Goal: Task Accomplishment & Management: Use online tool/utility

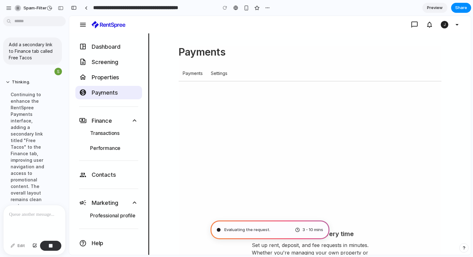
scroll to position [208, 0]
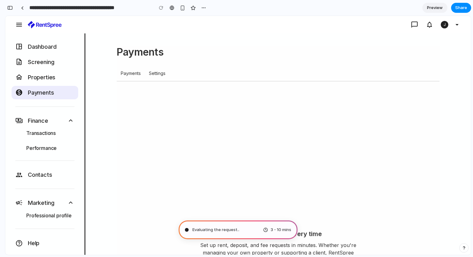
click at [436, 149] on div "Get paid on time—every time Set up rent, deposit, and fee requests in minutes. …" at bounding box center [278, 208] width 323 height 238
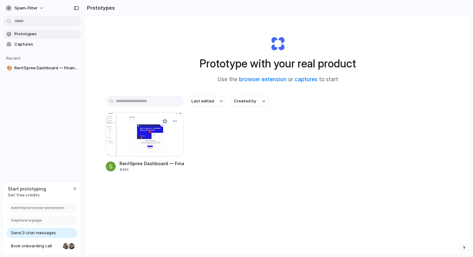
click at [155, 135] on div at bounding box center [145, 134] width 78 height 44
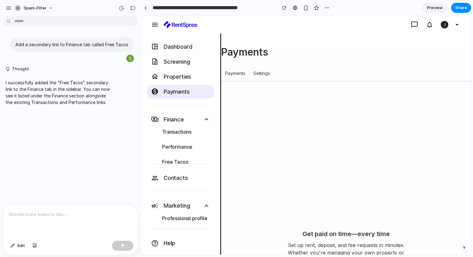
click at [133, 87] on div "I successfully added the "Free Tacos" secondary link to the Finance tab in the …" at bounding box center [68, 93] width 137 height 34
click at [147, 7] on link at bounding box center [145, 7] width 9 height 9
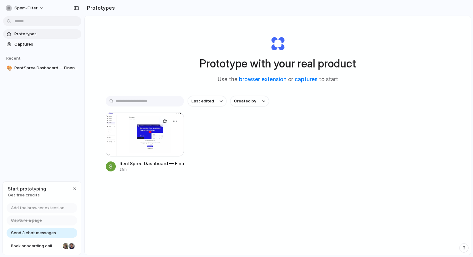
click at [117, 134] on div at bounding box center [145, 134] width 78 height 44
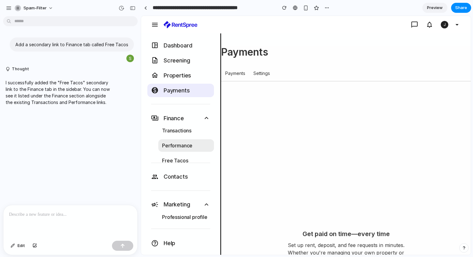
scroll to position [3, 0]
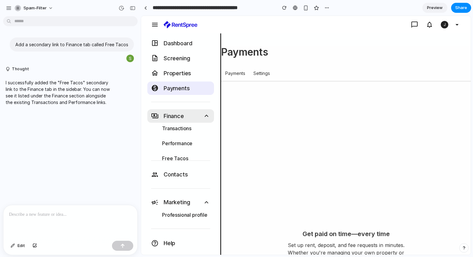
click at [203, 116] on icon at bounding box center [207, 116] width 8 height 8
drag, startPoint x: 200, startPoint y: 202, endPoint x: 197, endPoint y: 184, distance: 18.1
click at [203, 202] on icon at bounding box center [207, 203] width 8 height 8
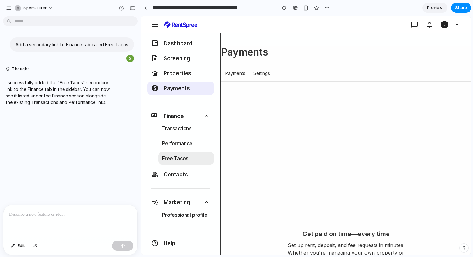
click at [177, 156] on span "Free Tacos" at bounding box center [175, 159] width 26 height 8
drag, startPoint x: 147, startPoint y: 8, endPoint x: 112, endPoint y: 105, distance: 103.9
click at [121, 69] on div "**********" at bounding box center [236, 128] width 473 height 257
click at [8, 68] on button "Thought" at bounding box center [58, 69] width 104 height 5
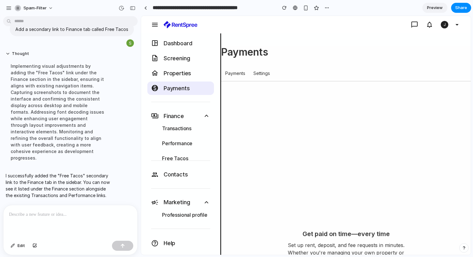
scroll to position [18, 0]
click at [9, 51] on button "Thought" at bounding box center [58, 53] width 104 height 5
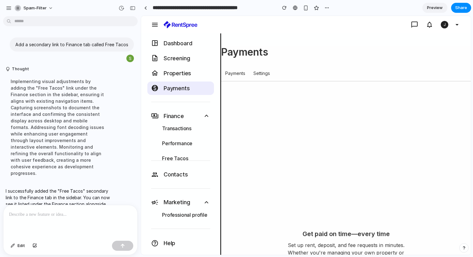
scroll to position [0, 0]
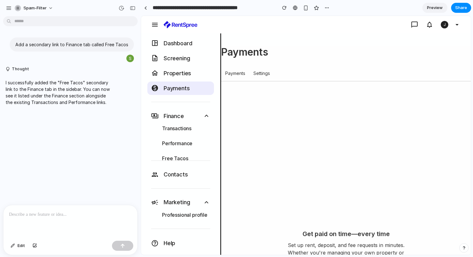
click at [75, 219] on div at bounding box center [70, 221] width 134 height 33
drag, startPoint x: 103, startPoint y: 212, endPoint x: 90, endPoint y: 213, distance: 12.6
click at [90, 213] on p "**********" at bounding box center [69, 215] width 120 height 8
click at [126, 245] on button "button" at bounding box center [122, 246] width 21 height 10
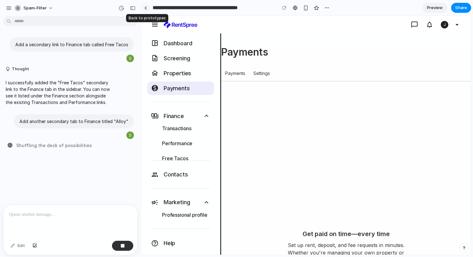
click at [147, 9] on link at bounding box center [145, 7] width 9 height 9
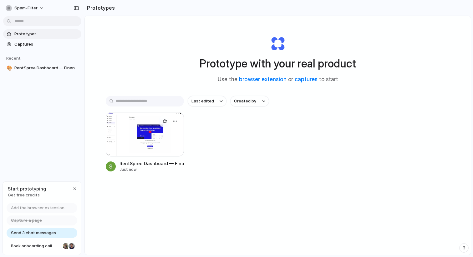
click at [151, 144] on div at bounding box center [145, 134] width 78 height 44
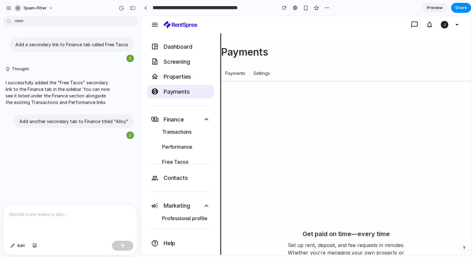
click at [423, 56] on div "Payments" at bounding box center [346, 52] width 250 height 13
click at [134, 7] on div "button" at bounding box center [133, 8] width 6 height 4
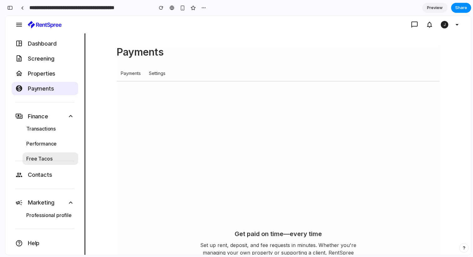
scroll to position [3, 0]
click at [12, 8] on div "button" at bounding box center [10, 8] width 6 height 4
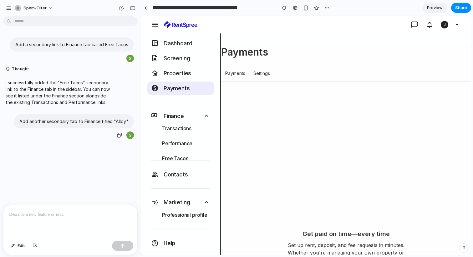
click at [95, 125] on p "Add another secondary tab to Finance titled "Alloy"" at bounding box center [73, 121] width 109 height 7
drag, startPoint x: 67, startPoint y: 213, endPoint x: 129, endPoint y: 149, distance: 89.1
click at [68, 212] on p at bounding box center [70, 215] width 123 height 8
click at [127, 139] on div at bounding box center [130, 136] width 8 height 8
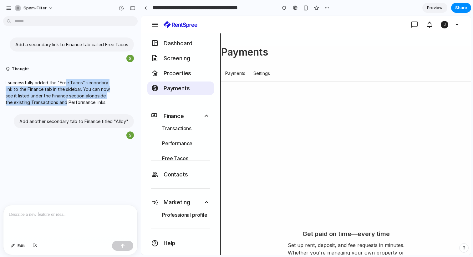
drag, startPoint x: 65, startPoint y: 84, endPoint x: 103, endPoint y: 100, distance: 40.9
click at [103, 100] on p "I successfully added the "Free Tacos" secondary link to the Finance tab in the …" at bounding box center [58, 92] width 104 height 26
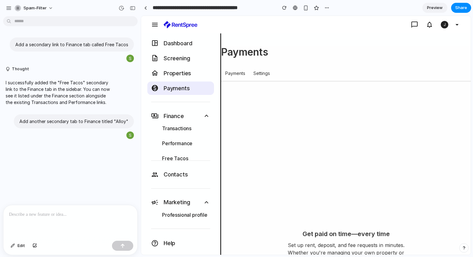
drag, startPoint x: 103, startPoint y: 100, endPoint x: 88, endPoint y: 104, distance: 15.6
click at [103, 101] on p "I successfully added the "Free Tacos" secondary link to the Finance tab in the …" at bounding box center [58, 92] width 104 height 26
drag, startPoint x: 179, startPoint y: 134, endPoint x: 177, endPoint y: 144, distance: 10.4
click at [178, 141] on div "Transactions Performance Free Tacos" at bounding box center [180, 143] width 67 height 43
drag, startPoint x: 177, startPoint y: 149, endPoint x: 179, endPoint y: 154, distance: 5.2
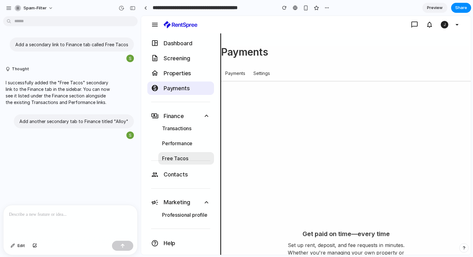
click at [178, 151] on div "Transactions Performance Free Tacos" at bounding box center [180, 143] width 67 height 43
click at [179, 156] on span "Free Tacos" at bounding box center [175, 159] width 26 height 8
drag, startPoint x: 46, startPoint y: 211, endPoint x: 109, endPoint y: 146, distance: 91.3
click at [51, 211] on p at bounding box center [70, 215] width 123 height 8
click at [103, 129] on div "Add another secondary tab to Finance titled "Alloy"" at bounding box center [74, 121] width 120 height 14
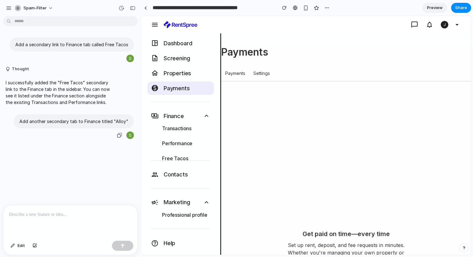
click at [98, 125] on p "Add another secondary tab to Finance titled "Alloy"" at bounding box center [73, 121] width 109 height 7
click at [118, 138] on div "button" at bounding box center [119, 135] width 5 height 5
drag, startPoint x: 73, startPoint y: 213, endPoint x: 68, endPoint y: 225, distance: 12.2
click at [73, 213] on p at bounding box center [70, 215] width 123 height 8
click at [18, 246] on span "Edit" at bounding box center [22, 246] width 8 height 6
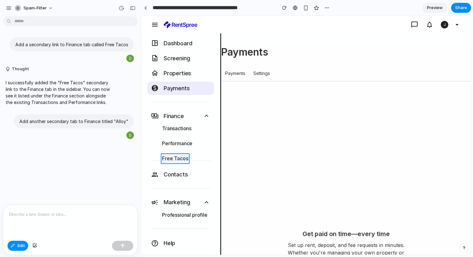
click at [181, 156] on div at bounding box center [305, 135] width 329 height 239
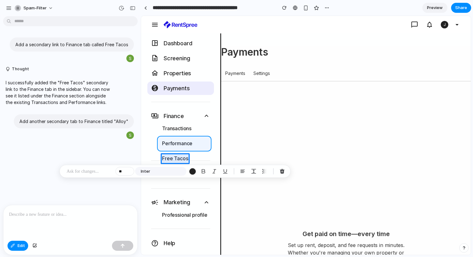
click at [184, 148] on div at bounding box center [305, 135] width 329 height 239
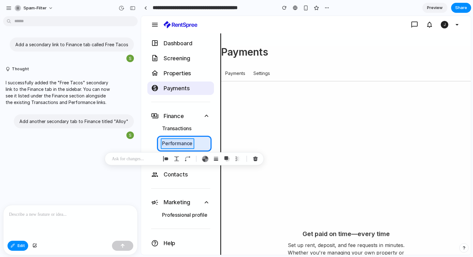
click at [182, 144] on div at bounding box center [305, 135] width 329 height 239
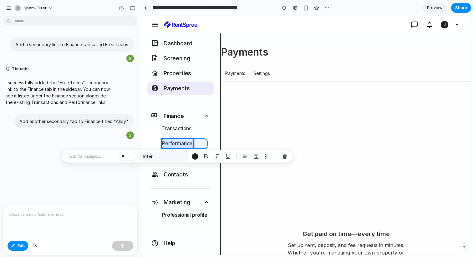
click at [201, 147] on div at bounding box center [305, 135] width 329 height 239
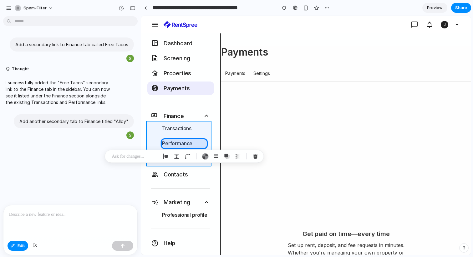
click at [156, 144] on div at bounding box center [305, 135] width 329 height 239
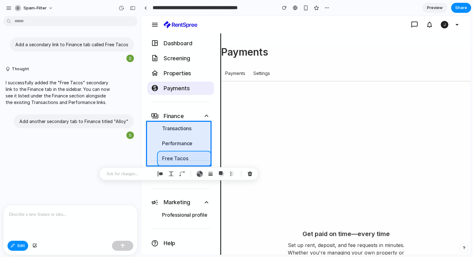
click at [160, 155] on div at bounding box center [305, 135] width 329 height 239
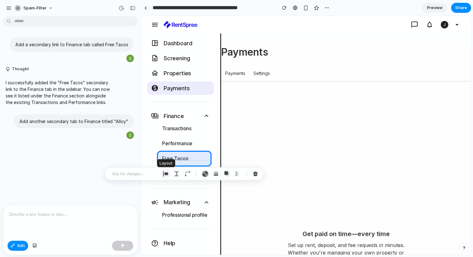
click at [165, 174] on div "button" at bounding box center [166, 174] width 6 height 6
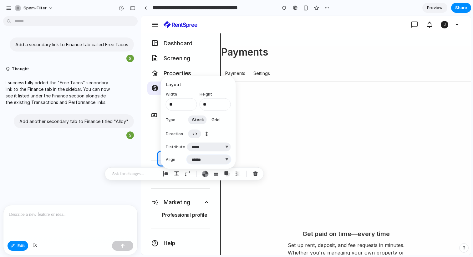
click at [226, 158] on select "***** ****** *** *******" at bounding box center [209, 159] width 44 height 9
select select "********"
click at [187, 155] on select "***** ****** *** *******" at bounding box center [209, 159] width 44 height 9
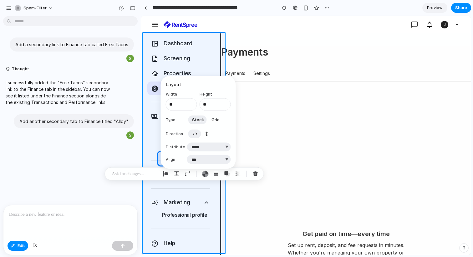
click at [146, 156] on div at bounding box center [305, 135] width 329 height 239
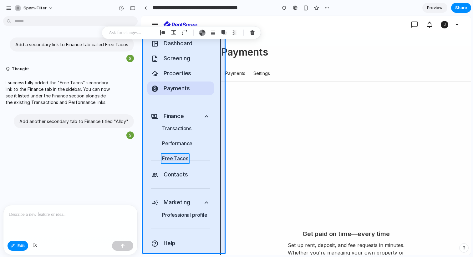
click at [173, 157] on div at bounding box center [305, 135] width 329 height 239
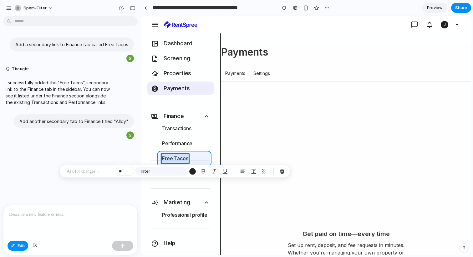
click at [191, 154] on div at bounding box center [305, 135] width 329 height 239
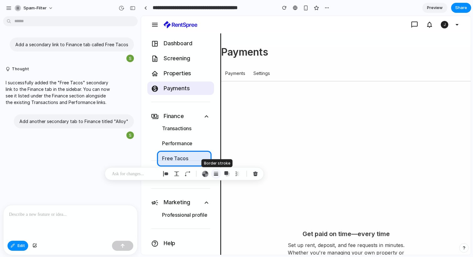
click at [216, 174] on div "button" at bounding box center [216, 174] width 6 height 6
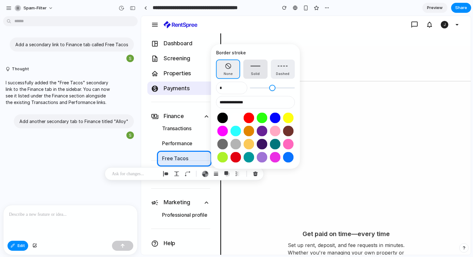
click at [258, 68] on button "Solid" at bounding box center [255, 69] width 24 height 19
type input "*"
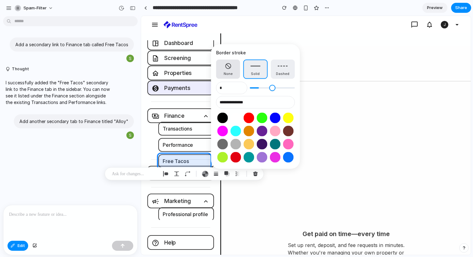
click at [231, 69] on button "None" at bounding box center [228, 69] width 24 height 19
type input "*"
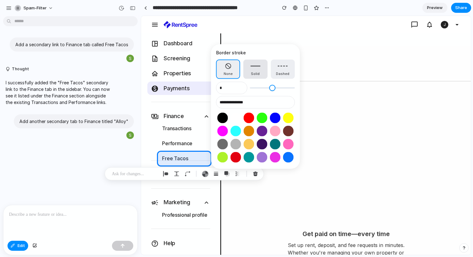
click at [254, 69] on button "Solid" at bounding box center [255, 69] width 24 height 19
type input "*"
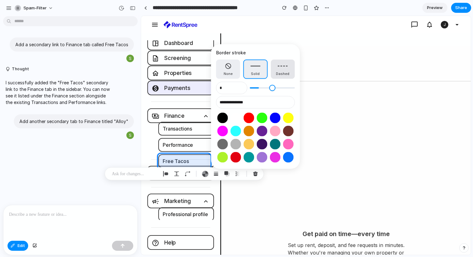
click at [283, 69] on button "Dashed" at bounding box center [282, 69] width 24 height 19
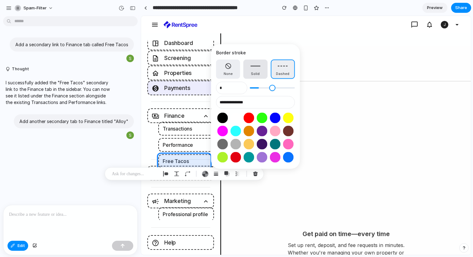
click at [257, 71] on button "Solid" at bounding box center [255, 69] width 24 height 19
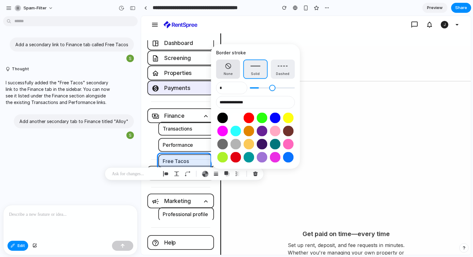
click at [232, 69] on button "None" at bounding box center [228, 69] width 24 height 19
type input "*"
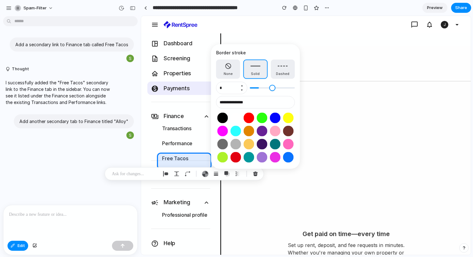
scroll to position [3, 0]
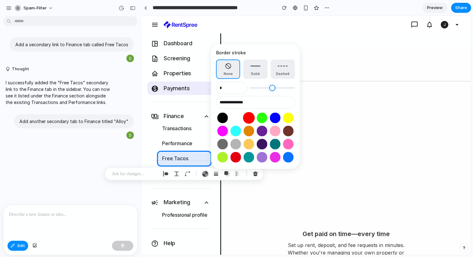
click at [250, 117] on button "Select color oklch(0.63 0.26 29)" at bounding box center [249, 118] width 12 height 12
type input "**********"
click at [253, 66] on button "Solid" at bounding box center [255, 69] width 24 height 19
type input "*"
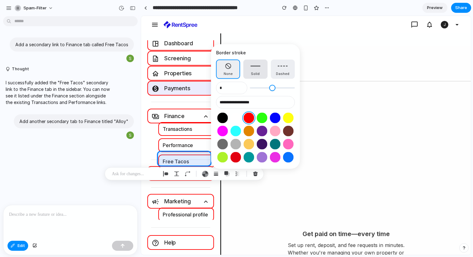
scroll to position [4, 0]
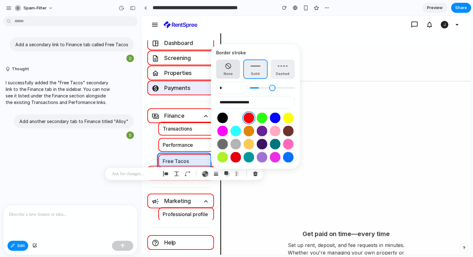
click at [231, 69] on button "None" at bounding box center [228, 69] width 24 height 19
type input "*"
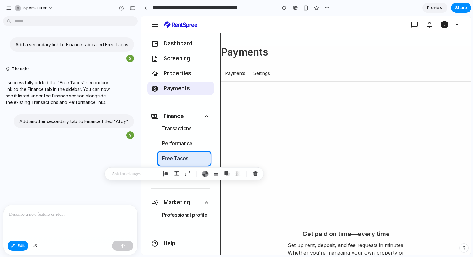
click at [77, 180] on div "Add a secondary link to Finance tab called Free Tacos Thought I successfully ad…" at bounding box center [68, 112] width 137 height 186
